Goal: Task Accomplishment & Management: Complete application form

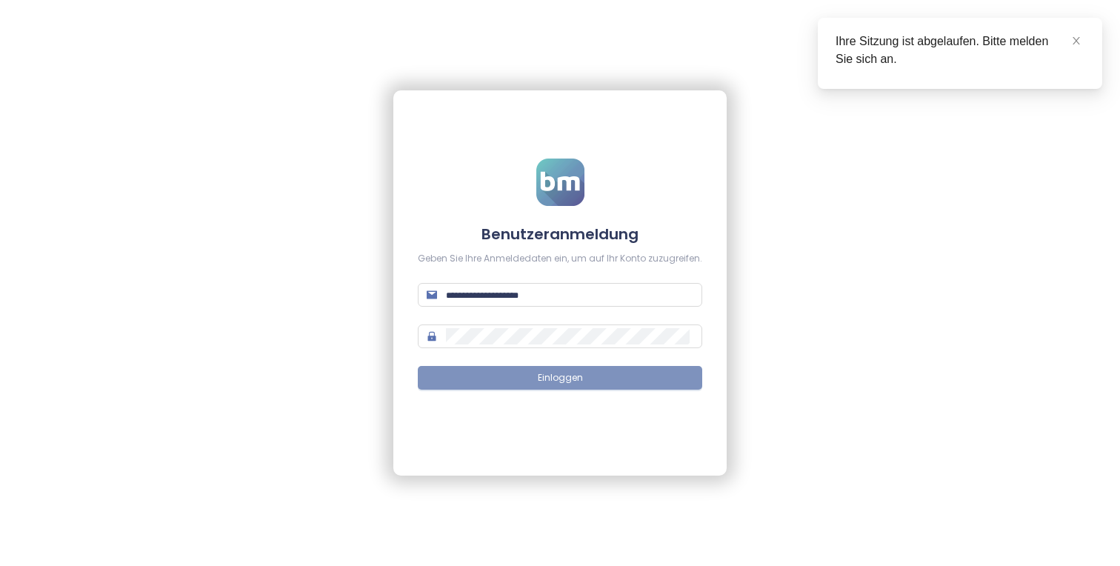
type input "**********"
click at [579, 373] on span "Einloggen" at bounding box center [560, 378] width 45 height 14
click at [1078, 39] on icon "close" at bounding box center [1076, 41] width 10 height 10
